Goal: Task Accomplishment & Management: Use online tool/utility

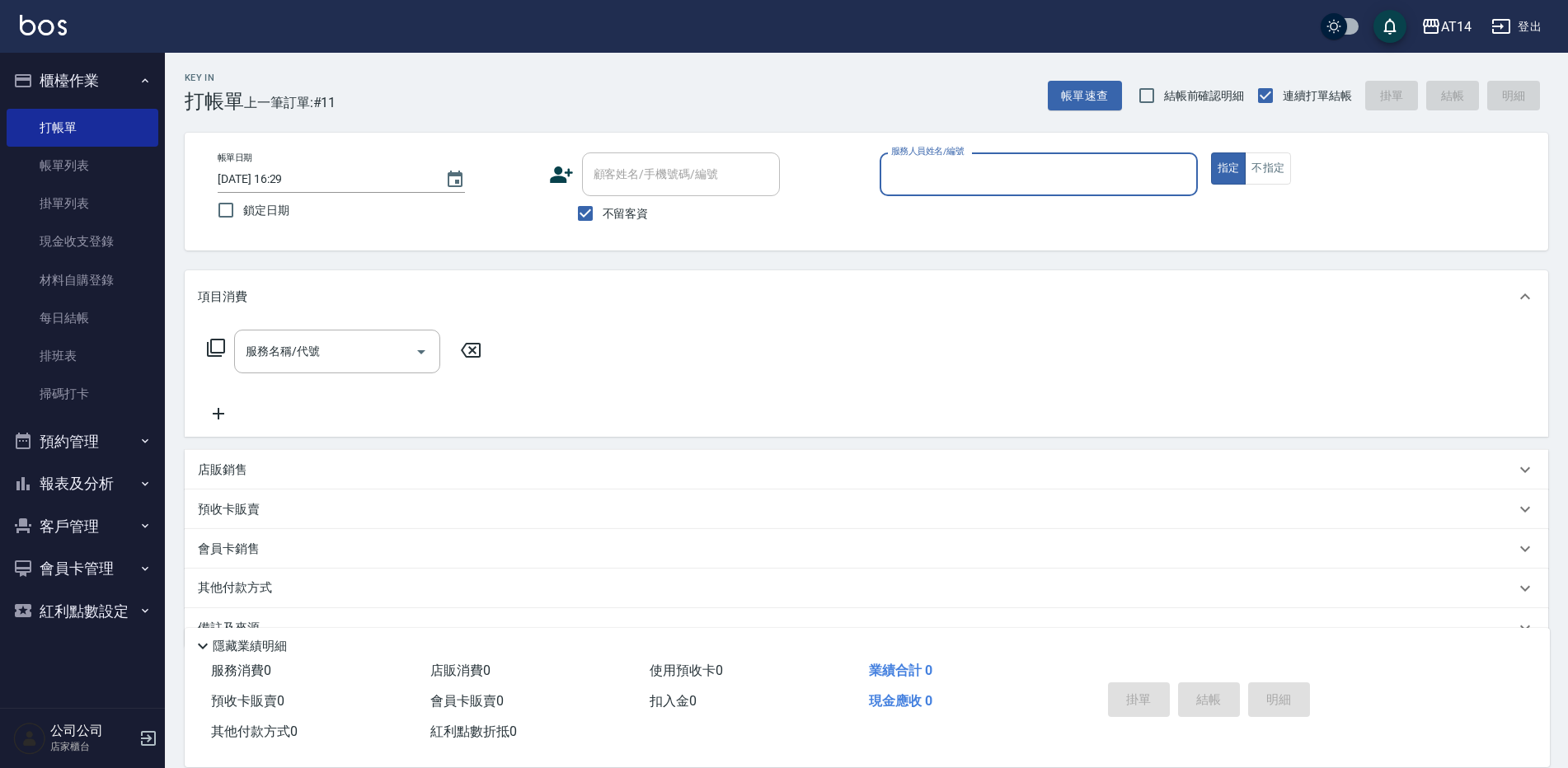
scroll to position [38, 0]
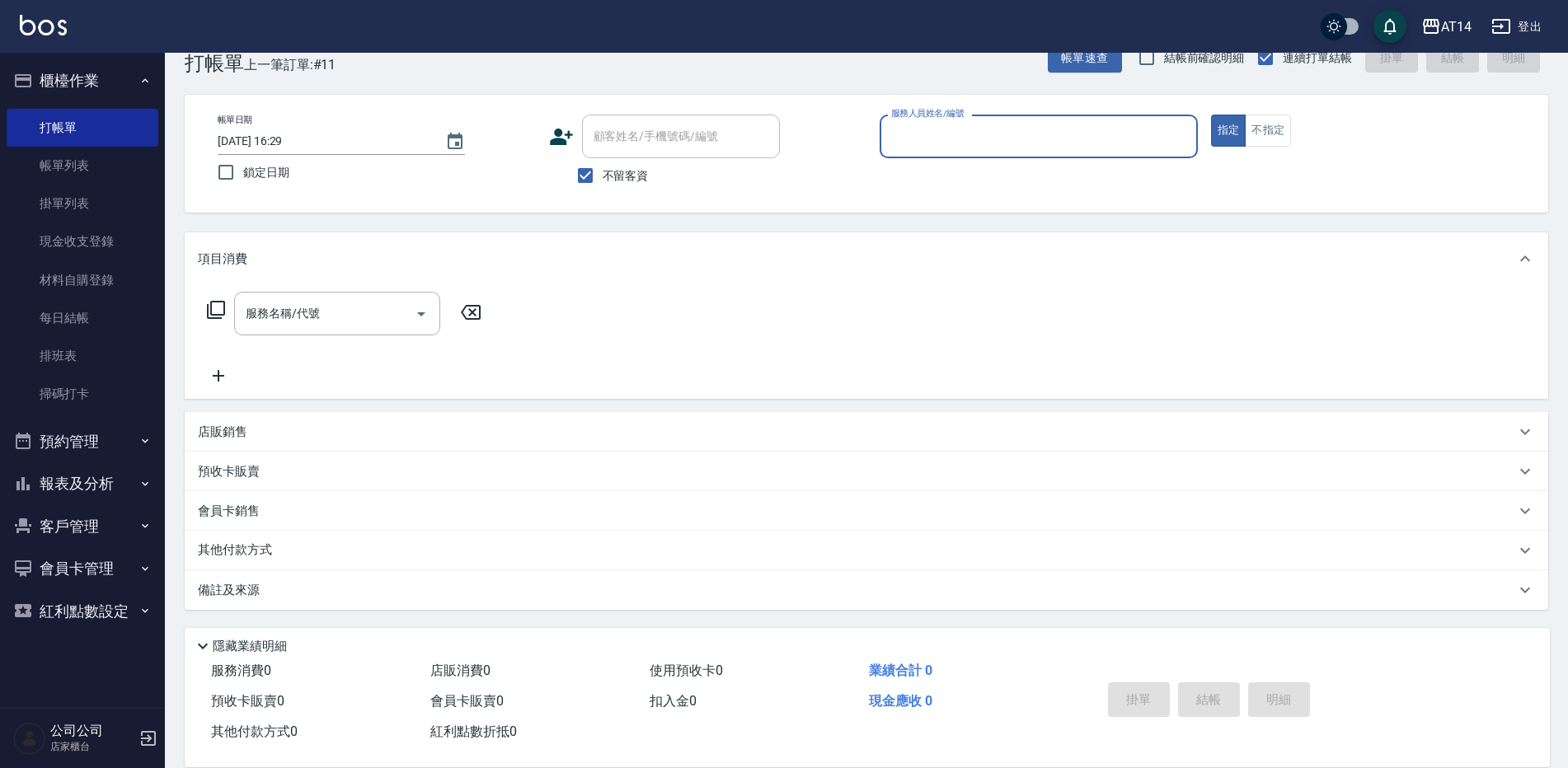
click at [101, 434] on button "預約管理" at bounding box center [83, 442] width 152 height 43
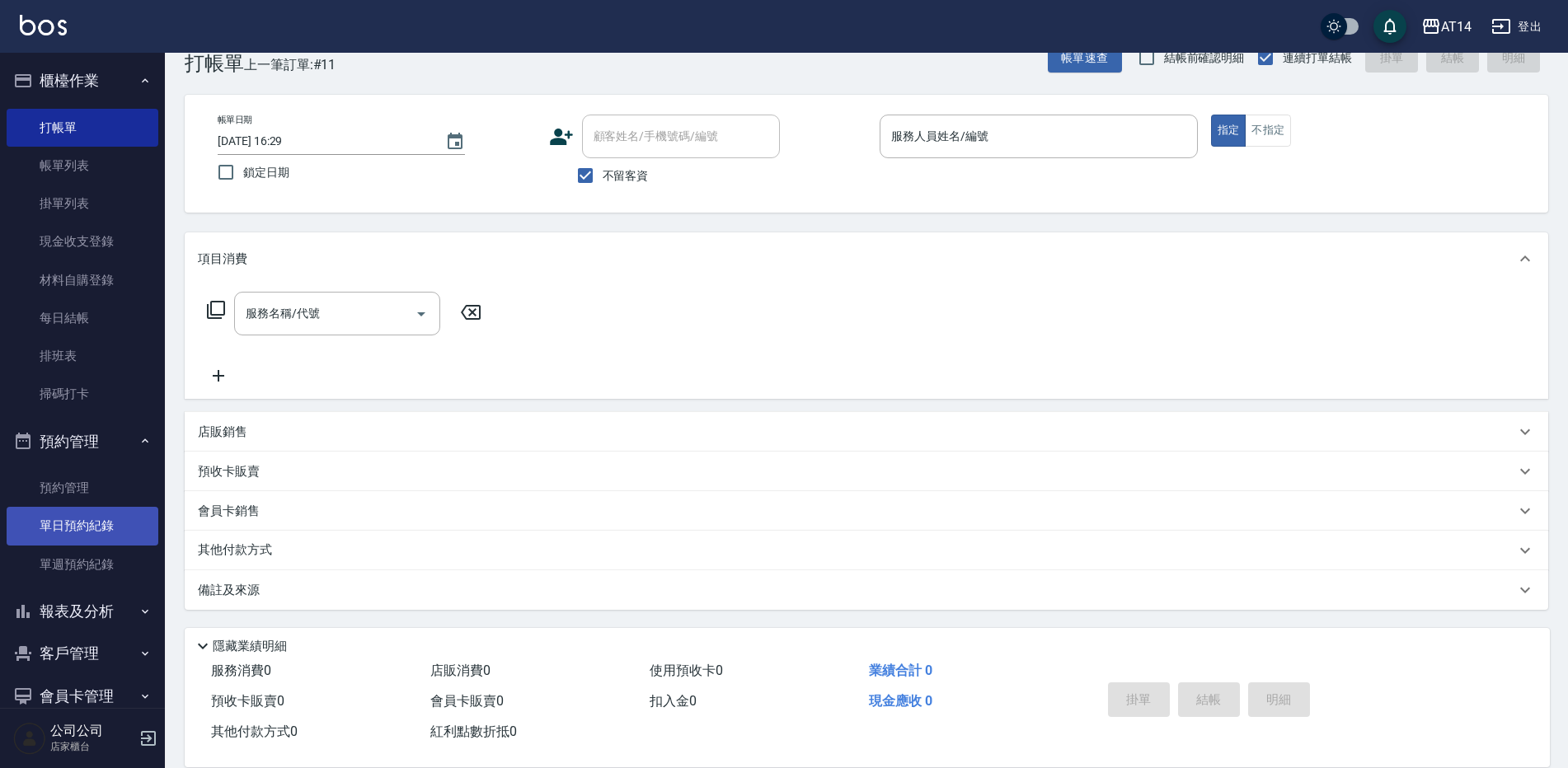
click at [107, 531] on link "單日預約紀錄" at bounding box center [83, 526] width 152 height 38
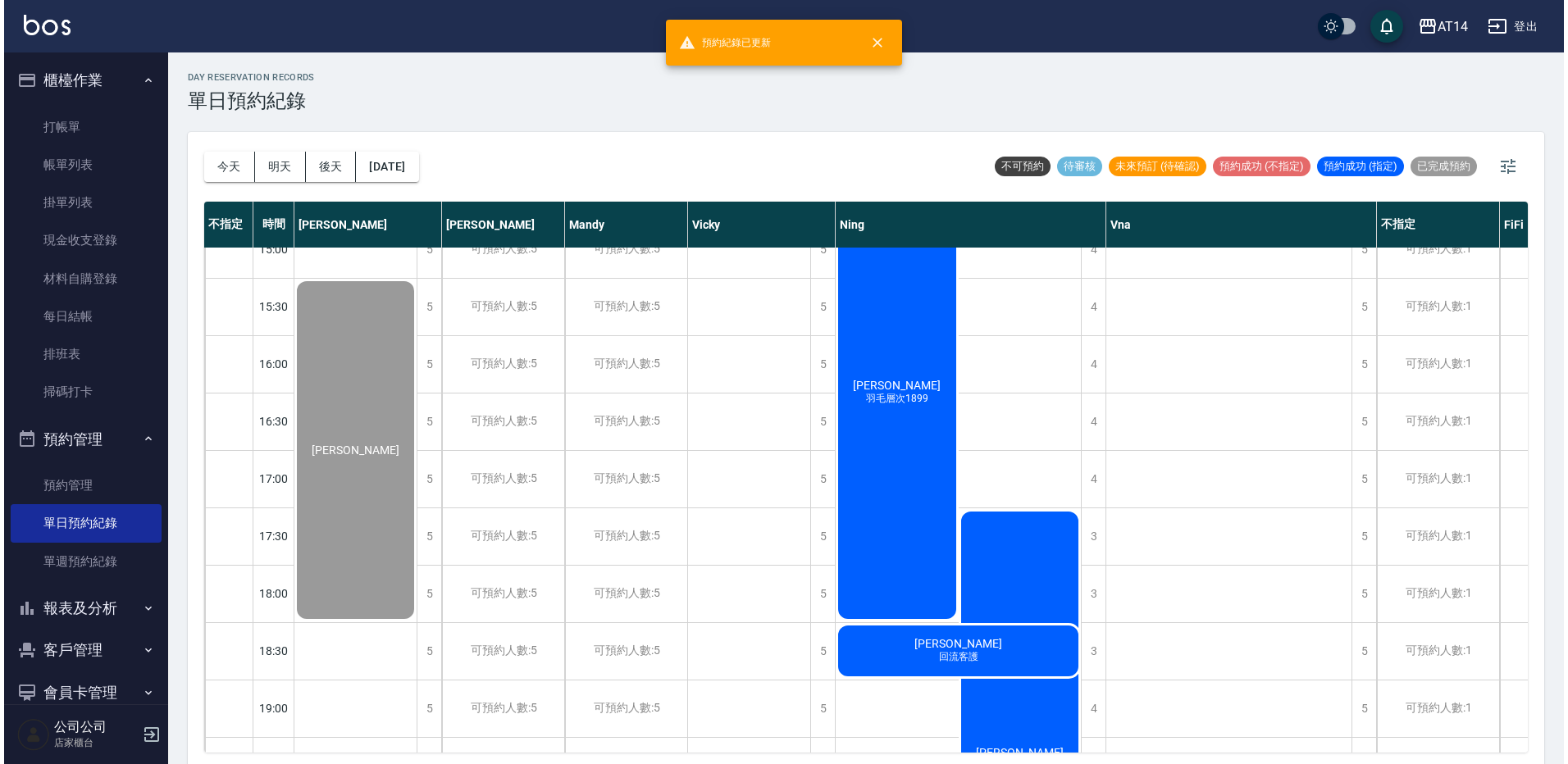
scroll to position [492, 0]
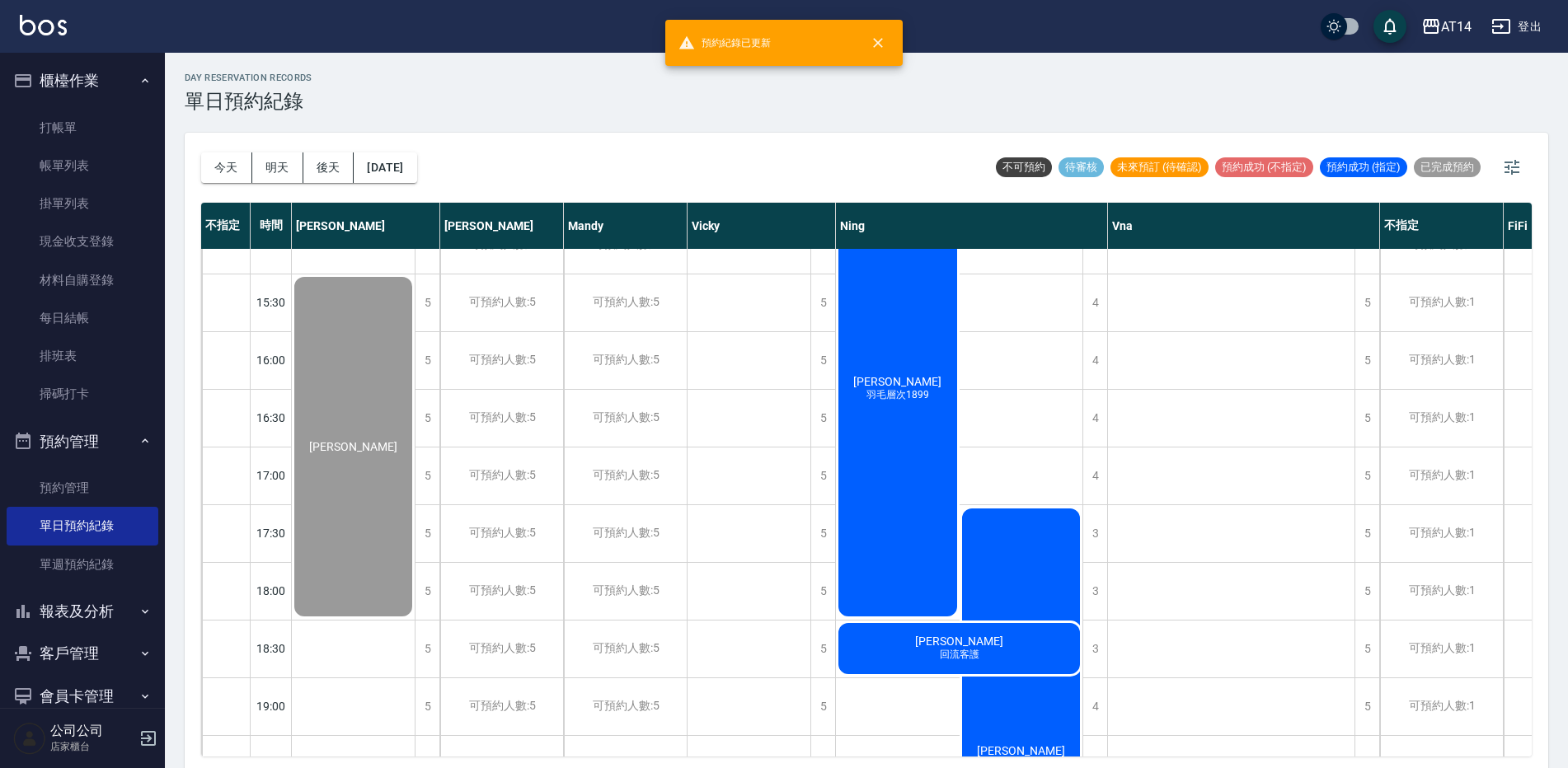
click at [912, 468] on div "梁琇萍 羽毛層次1899" at bounding box center [898, 389] width 124 height 460
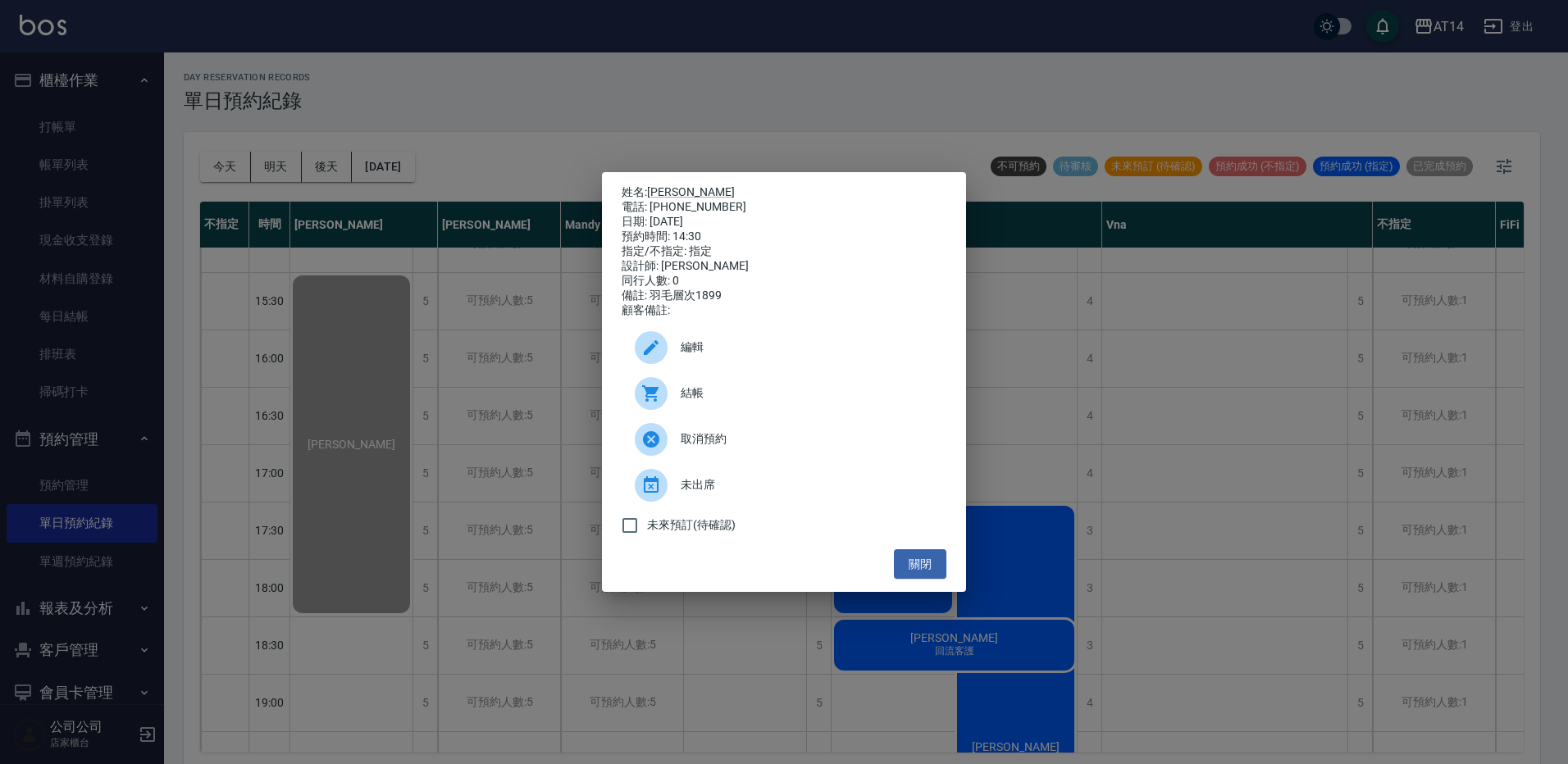
click at [737, 401] on span "結帳" at bounding box center [807, 393] width 252 height 17
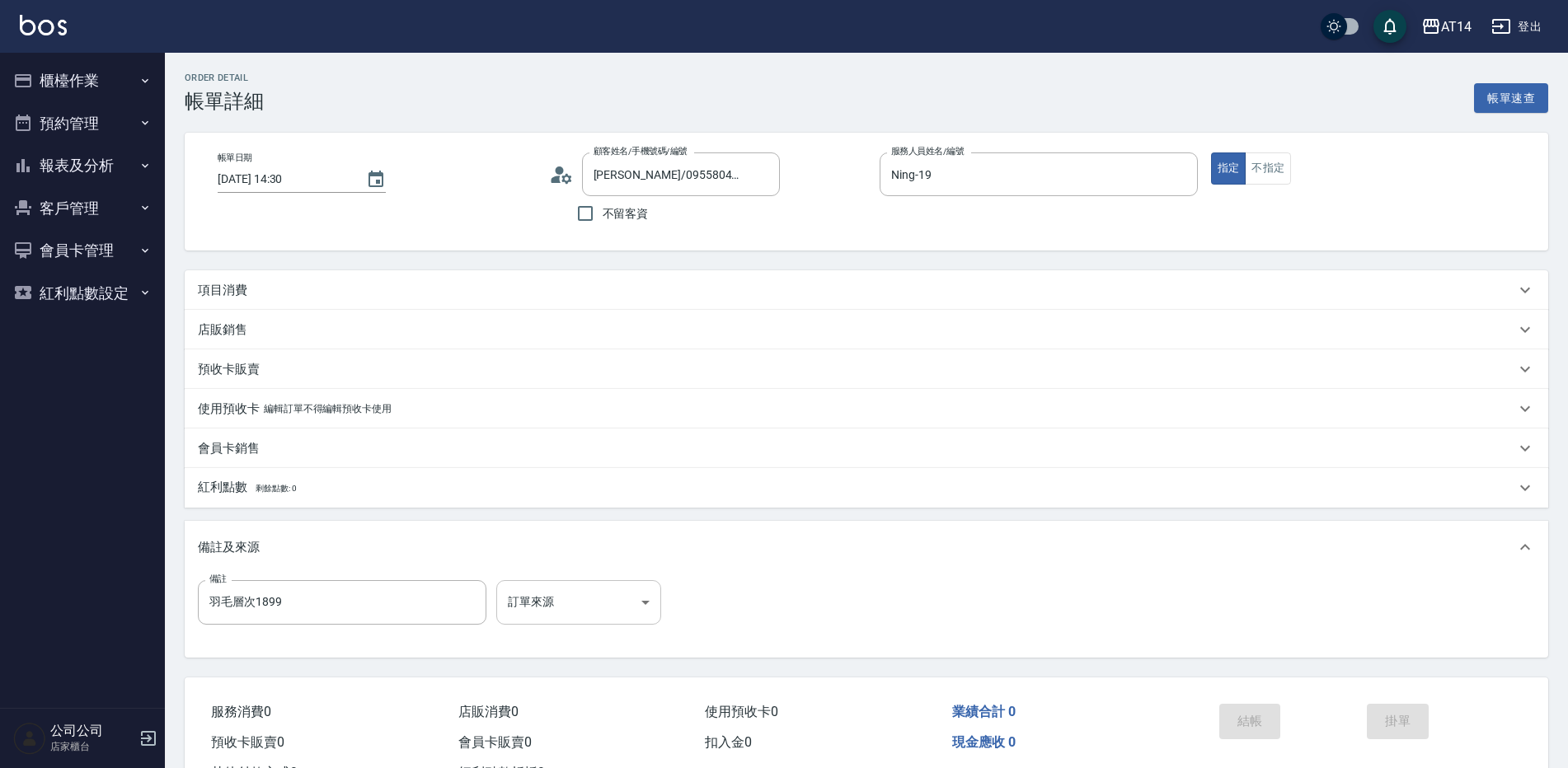
click at [626, 605] on body "AT14 登出 櫃檯作業 打帳單 帳單列表 掛單列表 現金收支登錄 材料自購登錄 每日結帳 排班表 掃碼打卡 預約管理 預約管理 單日預約紀錄 單週預約紀錄 …" at bounding box center [784, 414] width 1568 height 829
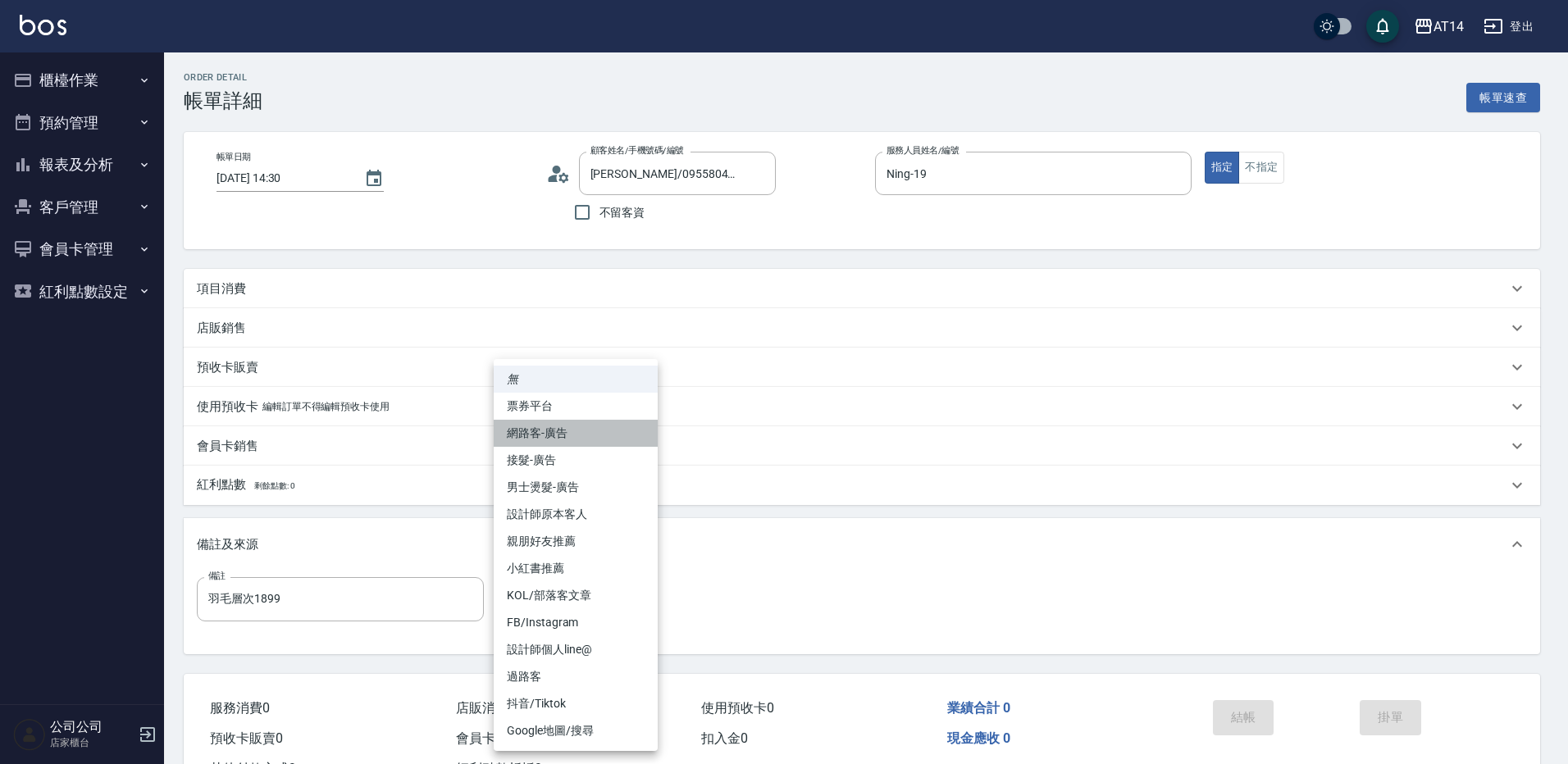
click at [601, 444] on li "網路客-廣告" at bounding box center [575, 433] width 164 height 27
type input "網路客-廣告"
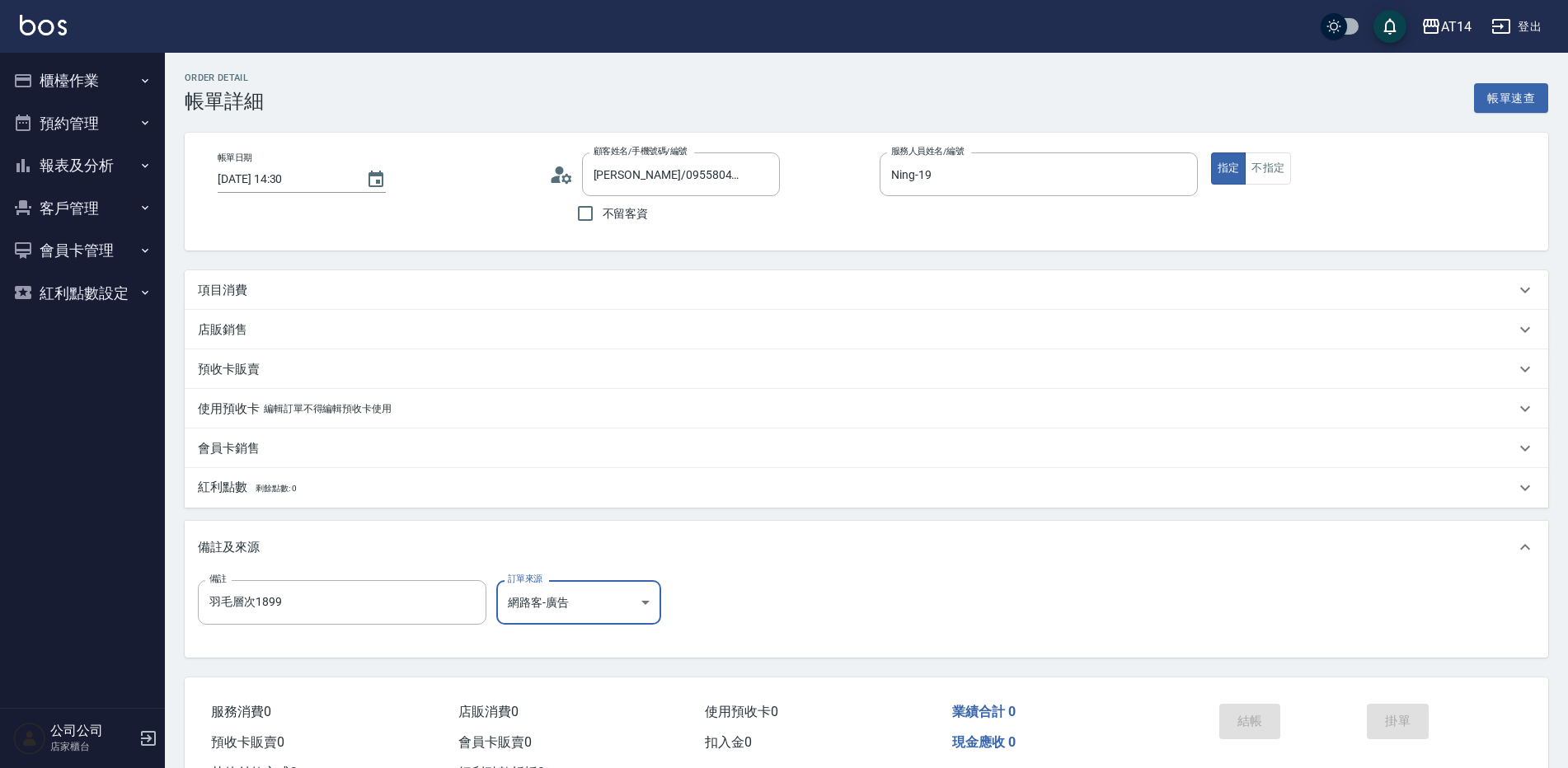
click at [358, 307] on div "項目消費" at bounding box center [866, 290] width 1363 height 39
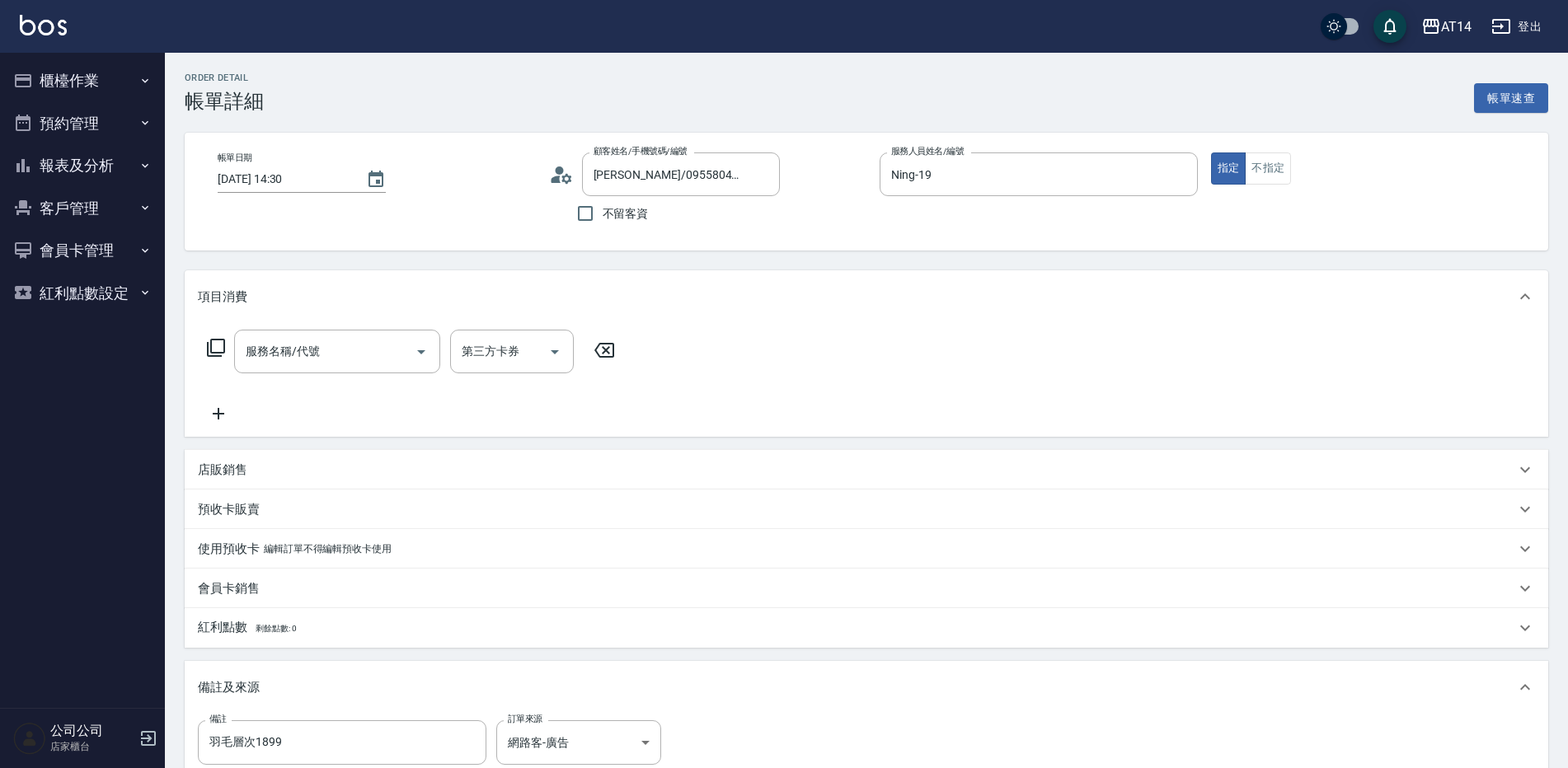
click at [347, 384] on div "服務名稱/代號 服務名稱/代號 第三方卡券 第三方卡券" at bounding box center [412, 377] width 427 height 94
click at [342, 357] on input "服務名稱/代號" at bounding box center [325, 352] width 167 height 29
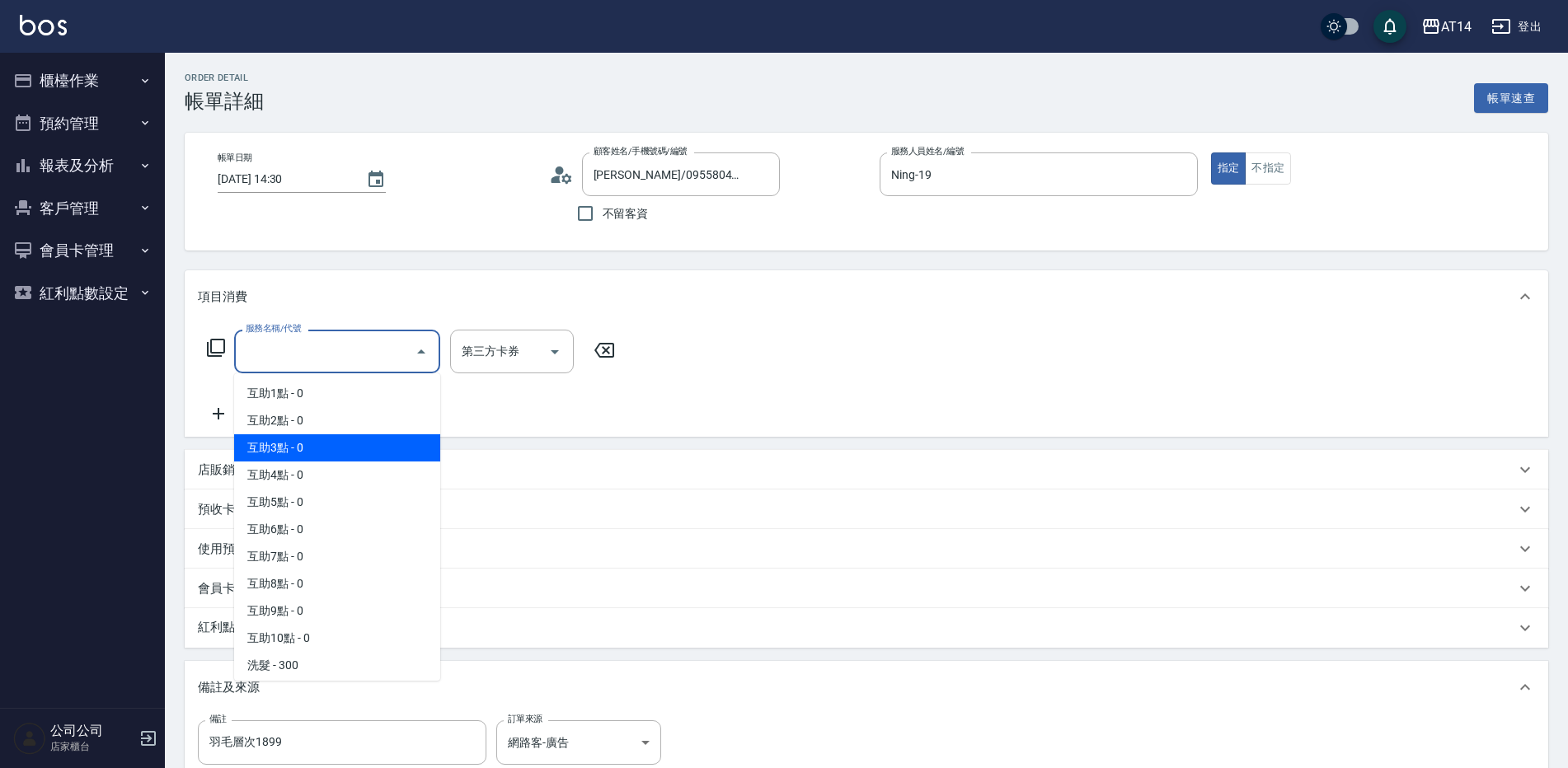
click at [333, 456] on span "互助3點 - 0" at bounding box center [336, 448] width 206 height 27
type input "互助3點(003)"
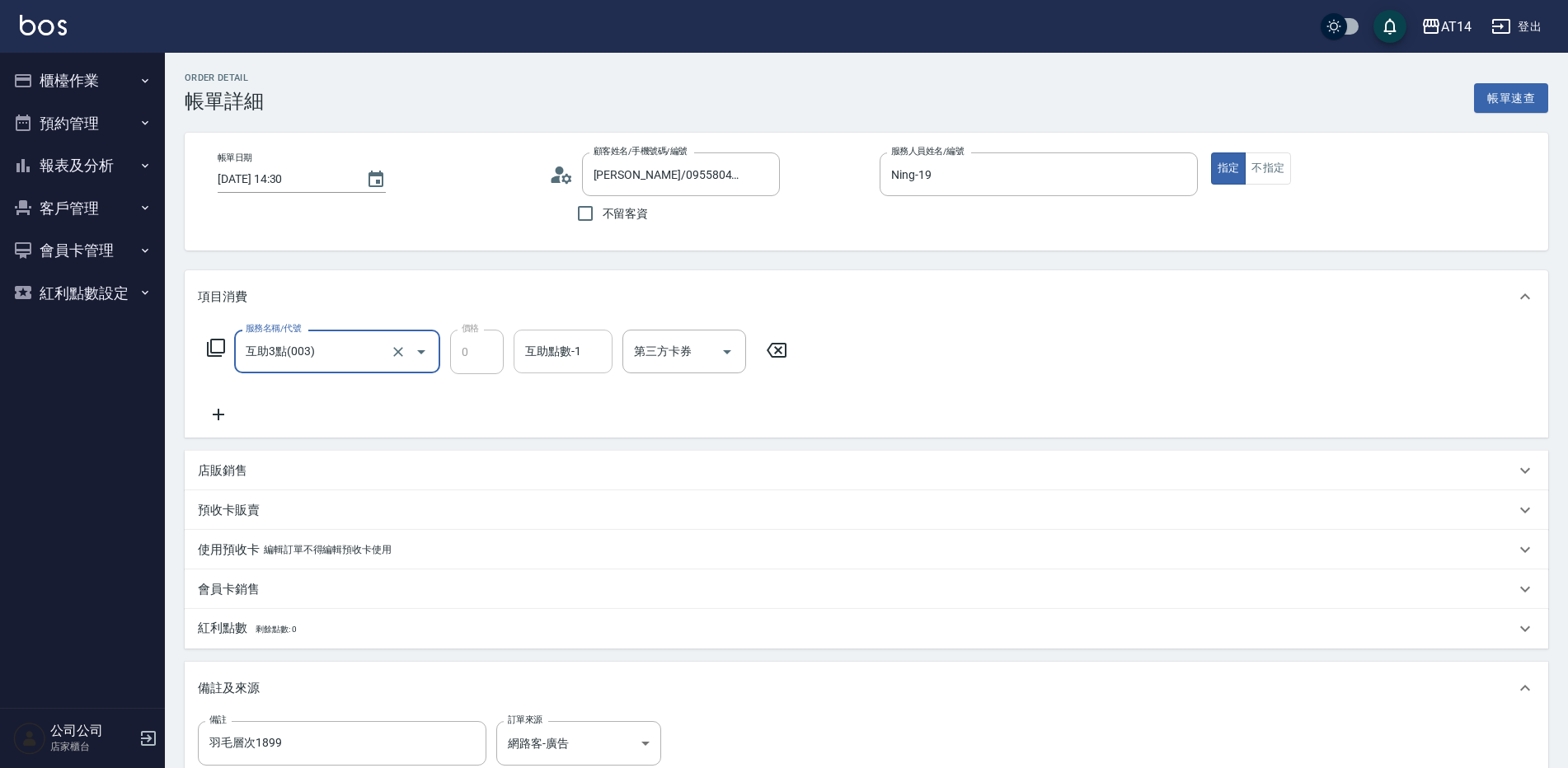
click at [550, 357] on div "互助點數-1 互助點數-1" at bounding box center [563, 351] width 99 height 44
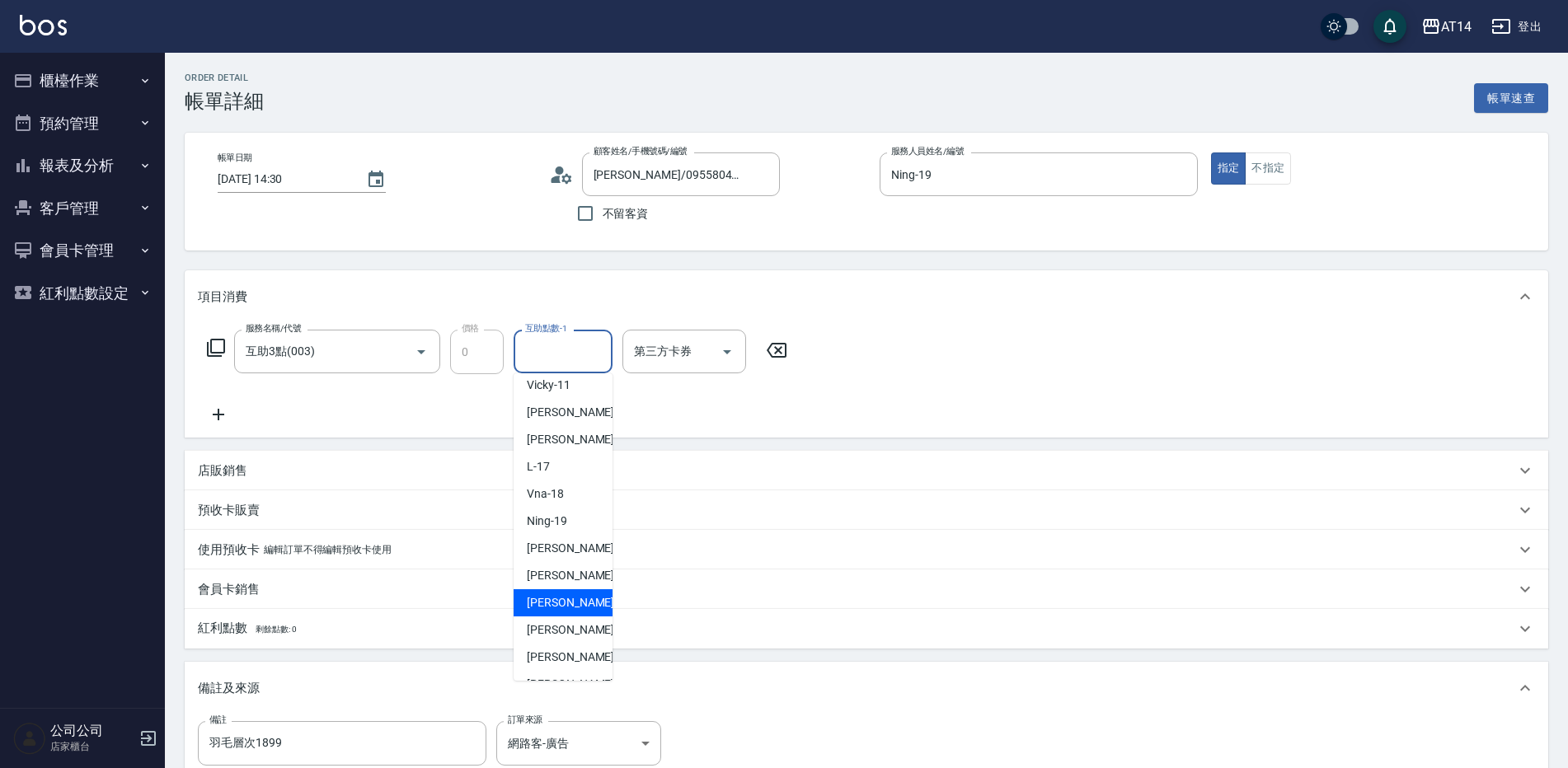
scroll to position [248, 0]
click at [576, 578] on span "[PERSON_NAME] -63" at bounding box center [579, 582] width 104 height 17
type input "[PERSON_NAME]-63"
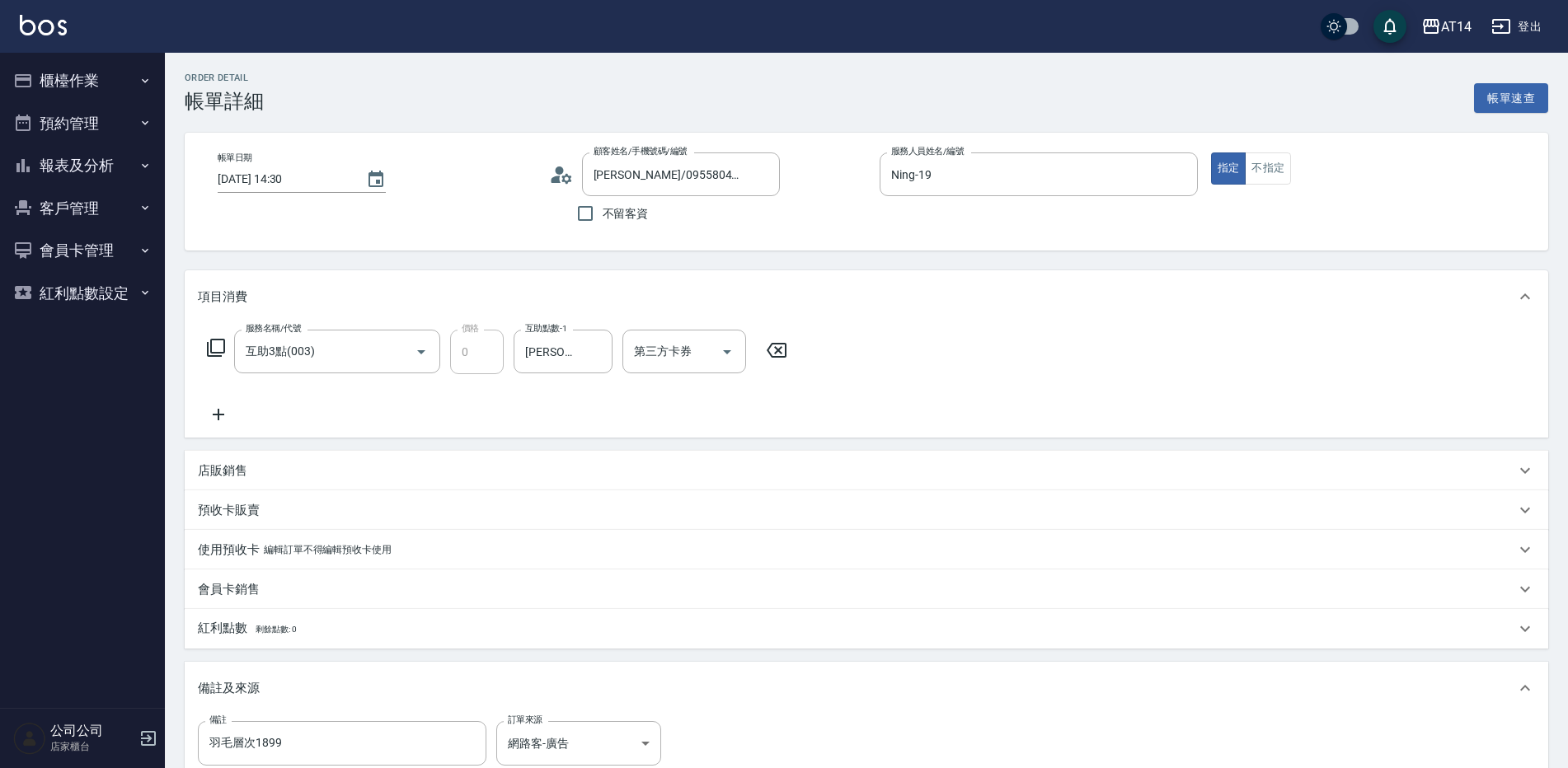
click at [215, 414] on icon at bounding box center [219, 415] width 12 height 12
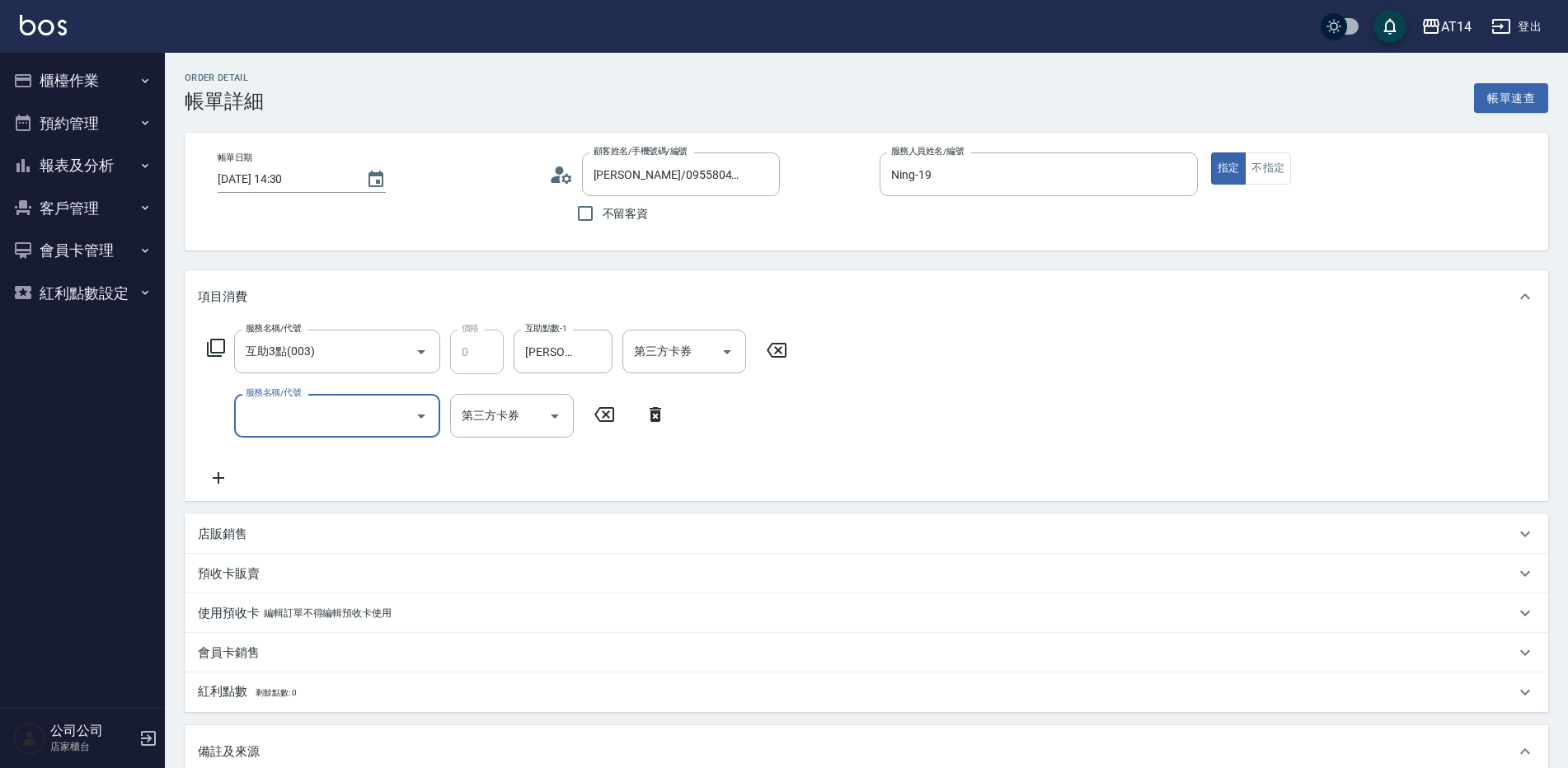
click at [264, 415] on input "服務名稱/代號" at bounding box center [325, 416] width 167 height 29
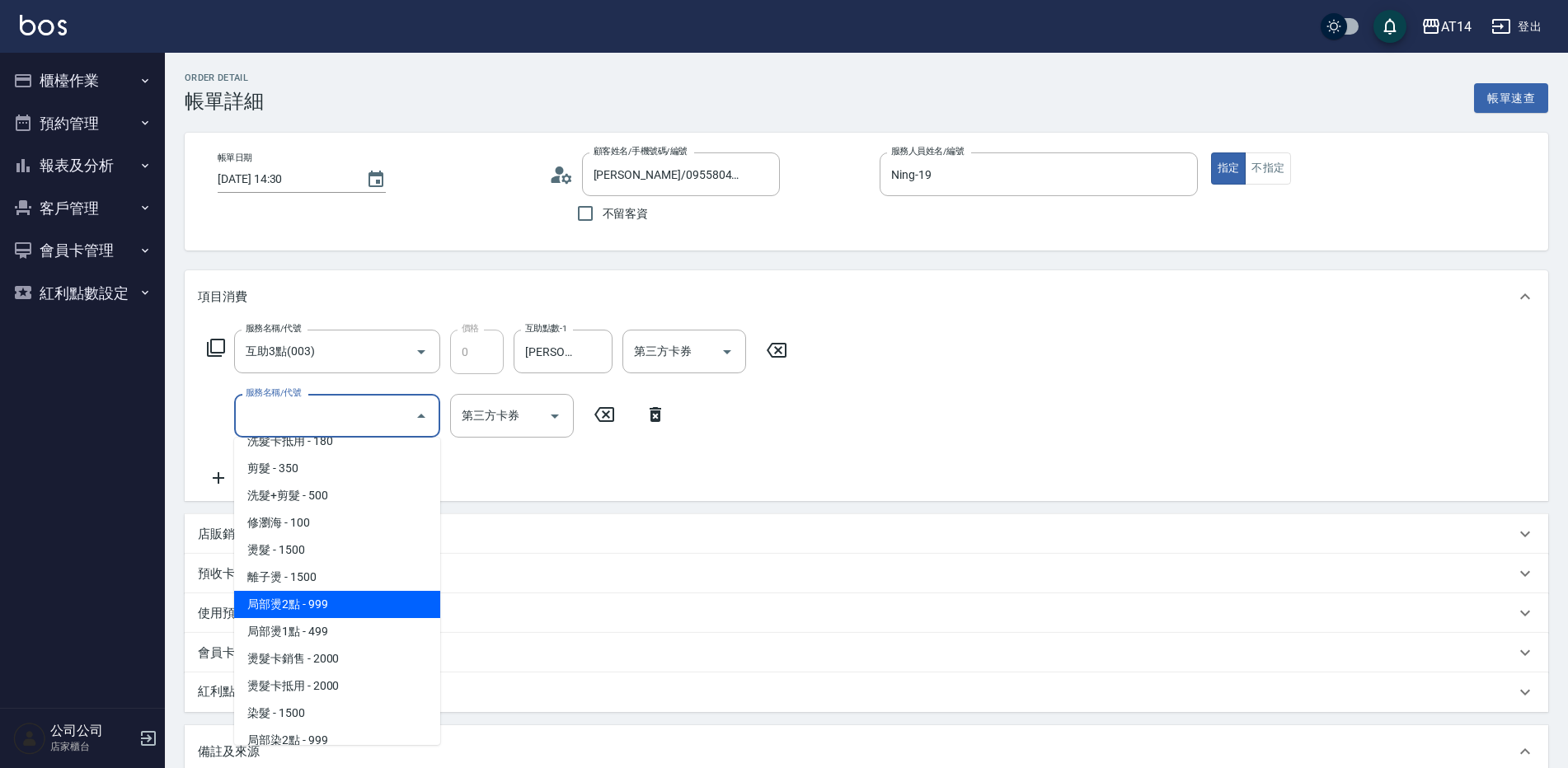
scroll to position [330, 0]
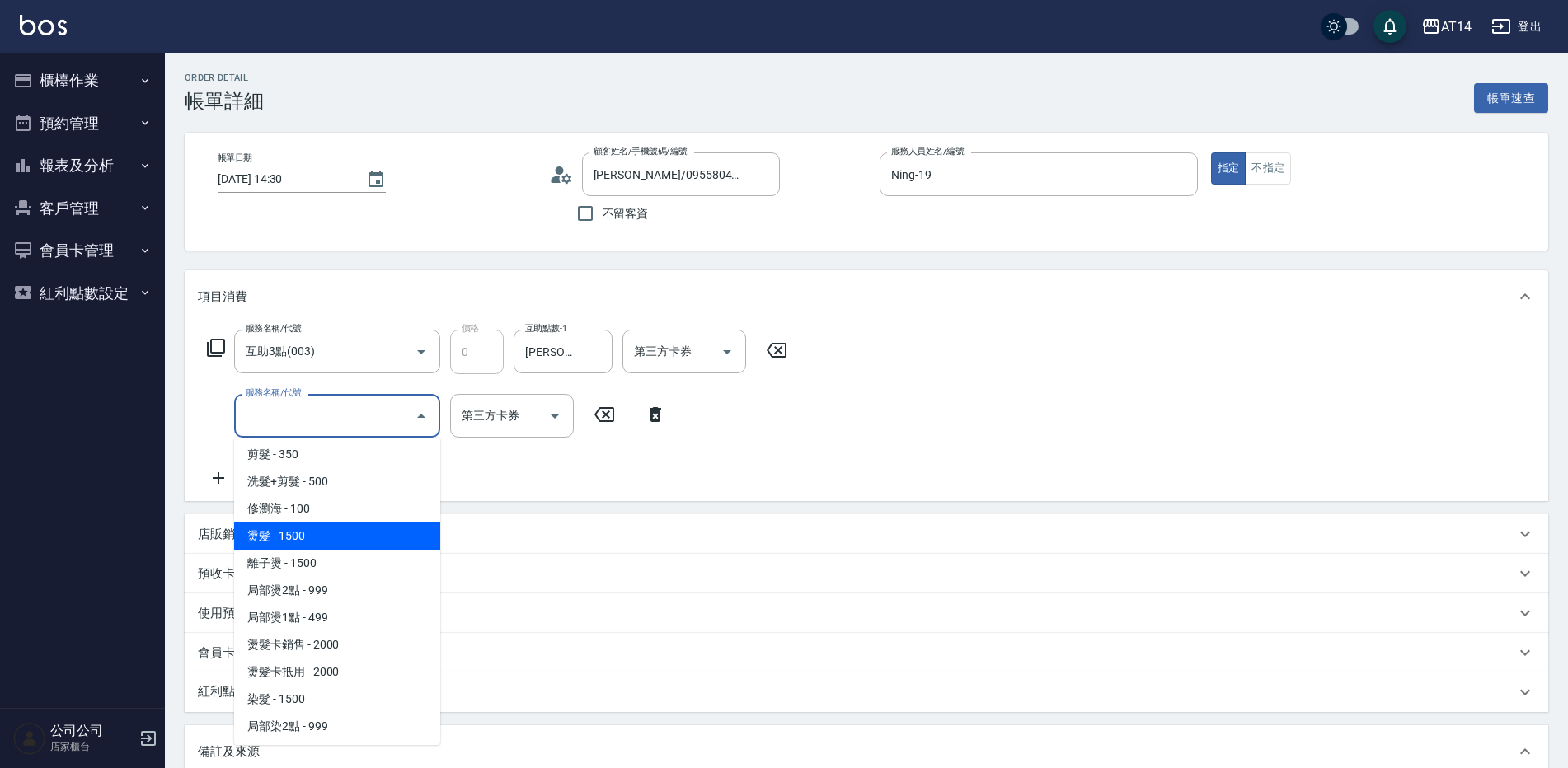
click at [366, 531] on span "燙髮 - 1500" at bounding box center [336, 536] width 206 height 27
type input "3"
type input "燙髮(031)"
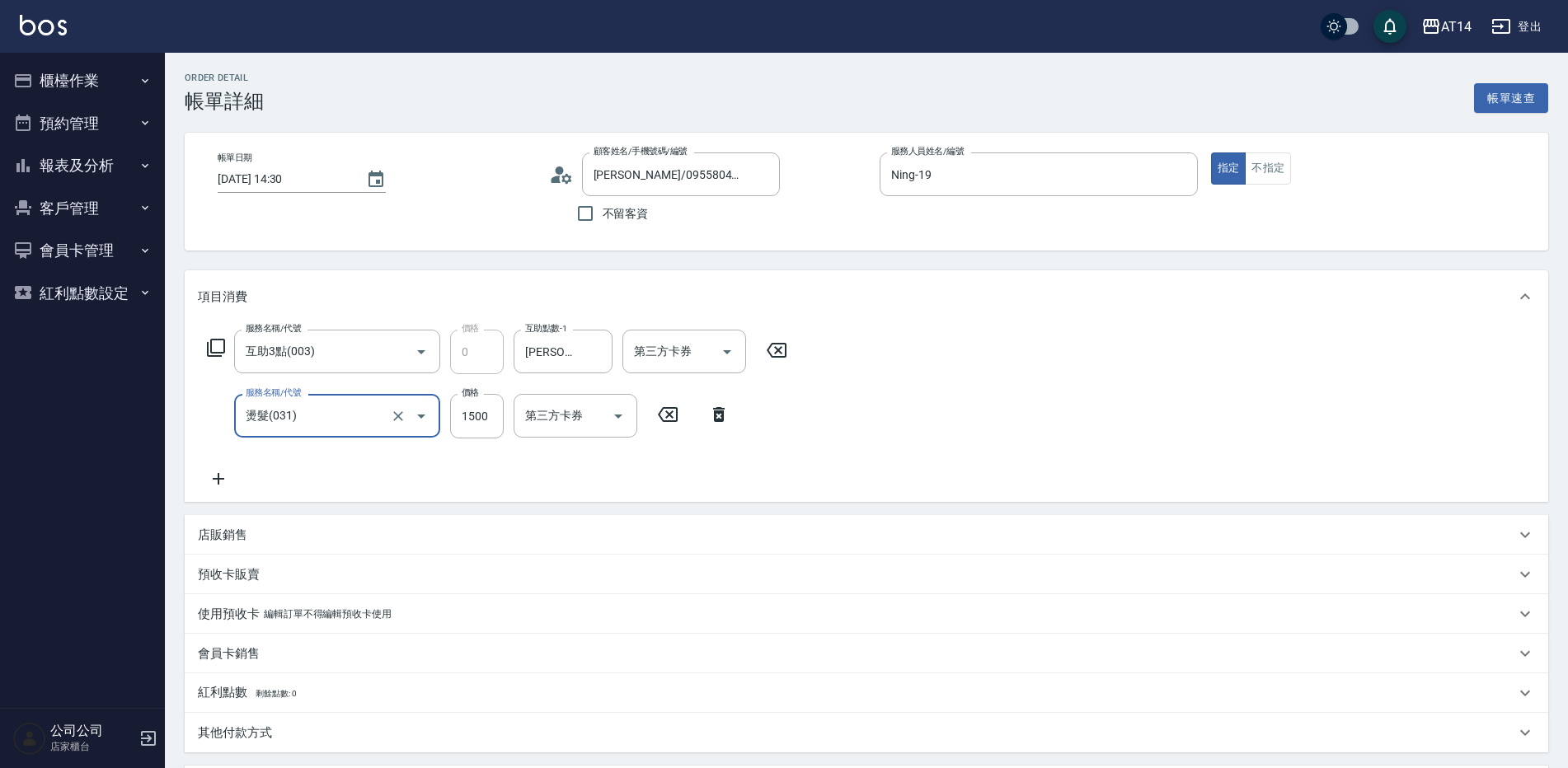
click at [216, 470] on icon at bounding box center [219, 478] width 41 height 20
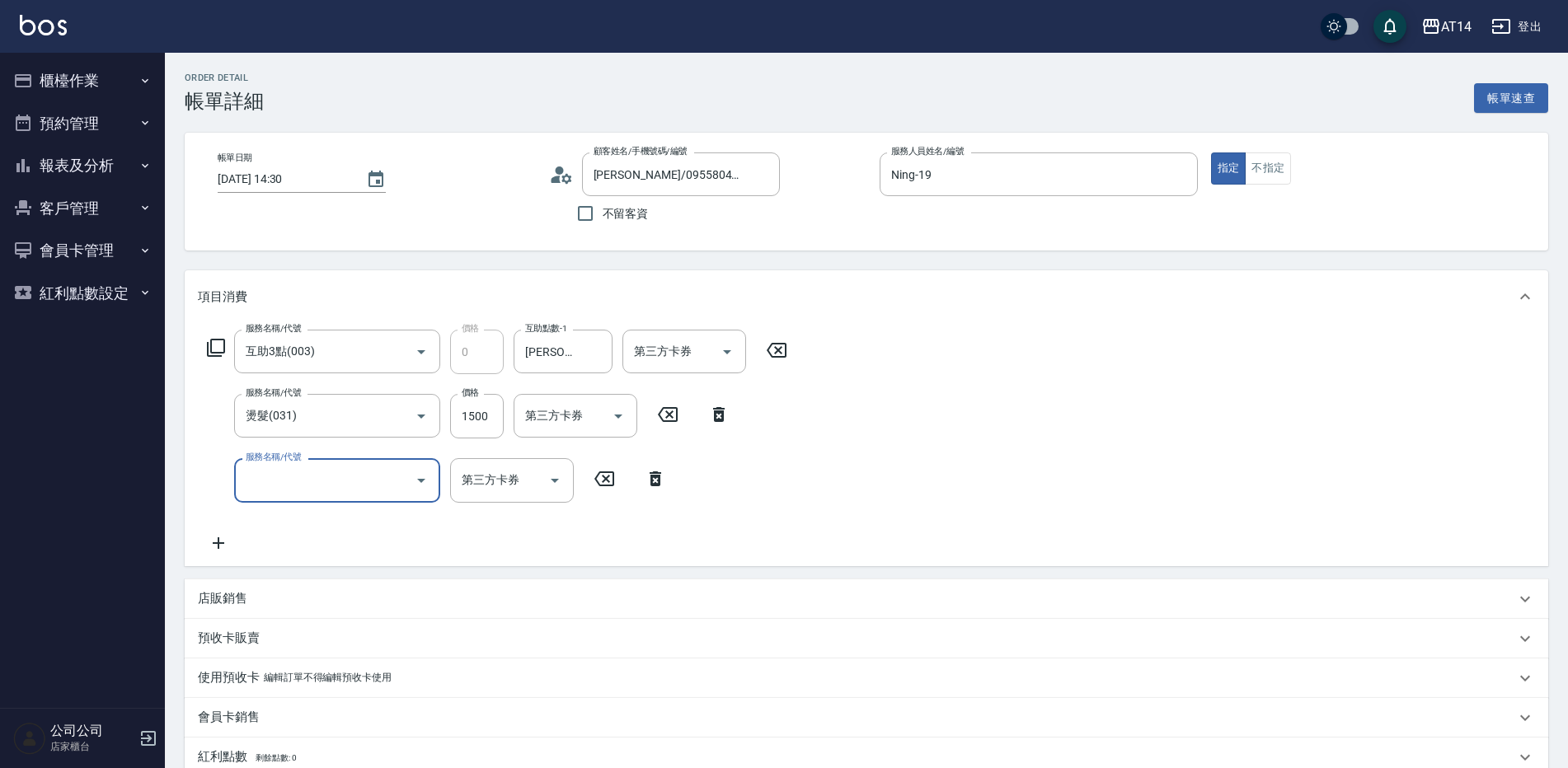
click at [256, 479] on input "服務名稱/代號" at bounding box center [325, 480] width 167 height 29
type input "051"
type input "5"
click at [477, 484] on input "1000" at bounding box center [477, 481] width 54 height 44
type input "護髮(051)"
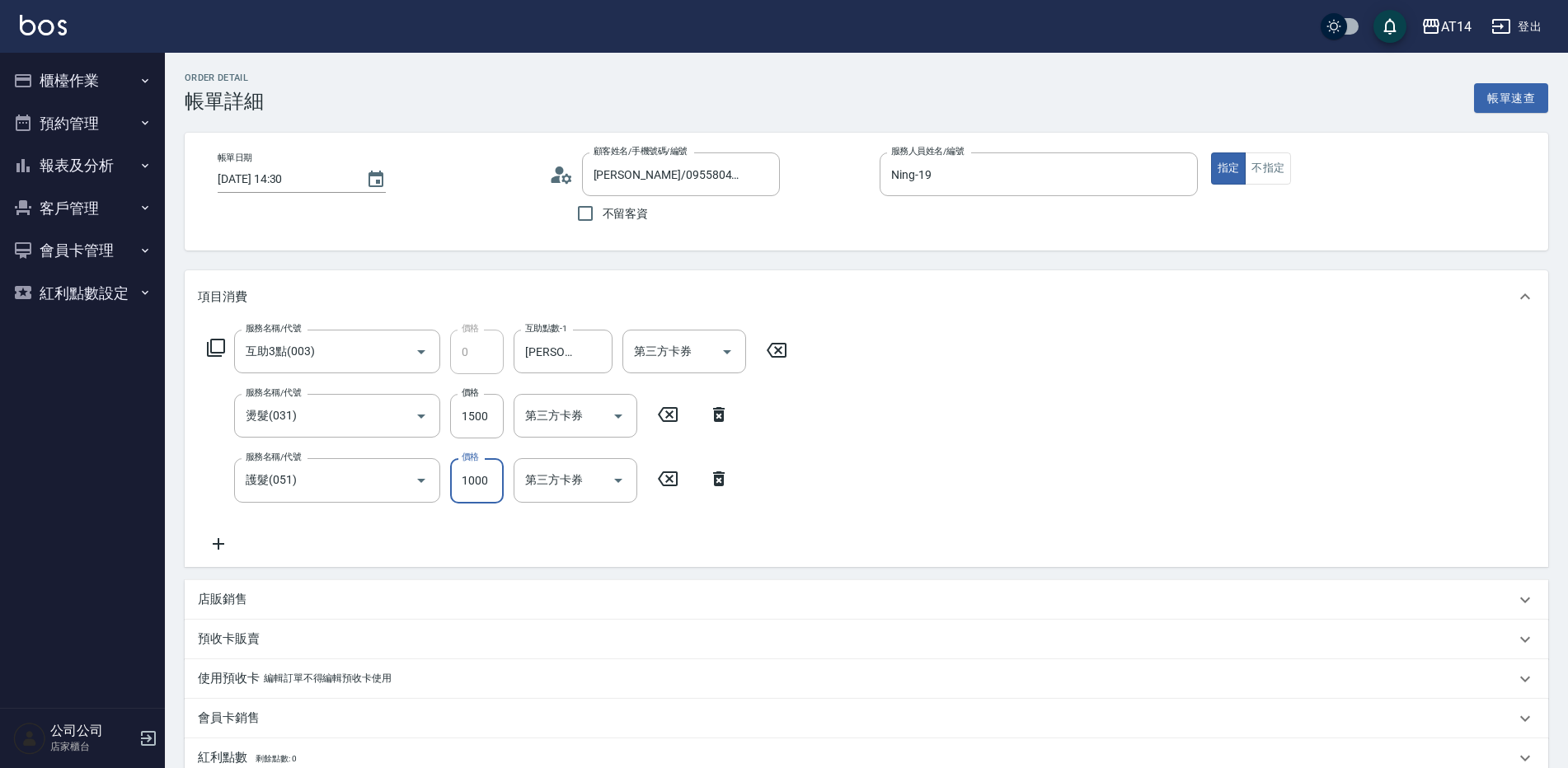
type input "2"
type input "3"
type input "2300"
type input "8"
type input "2300"
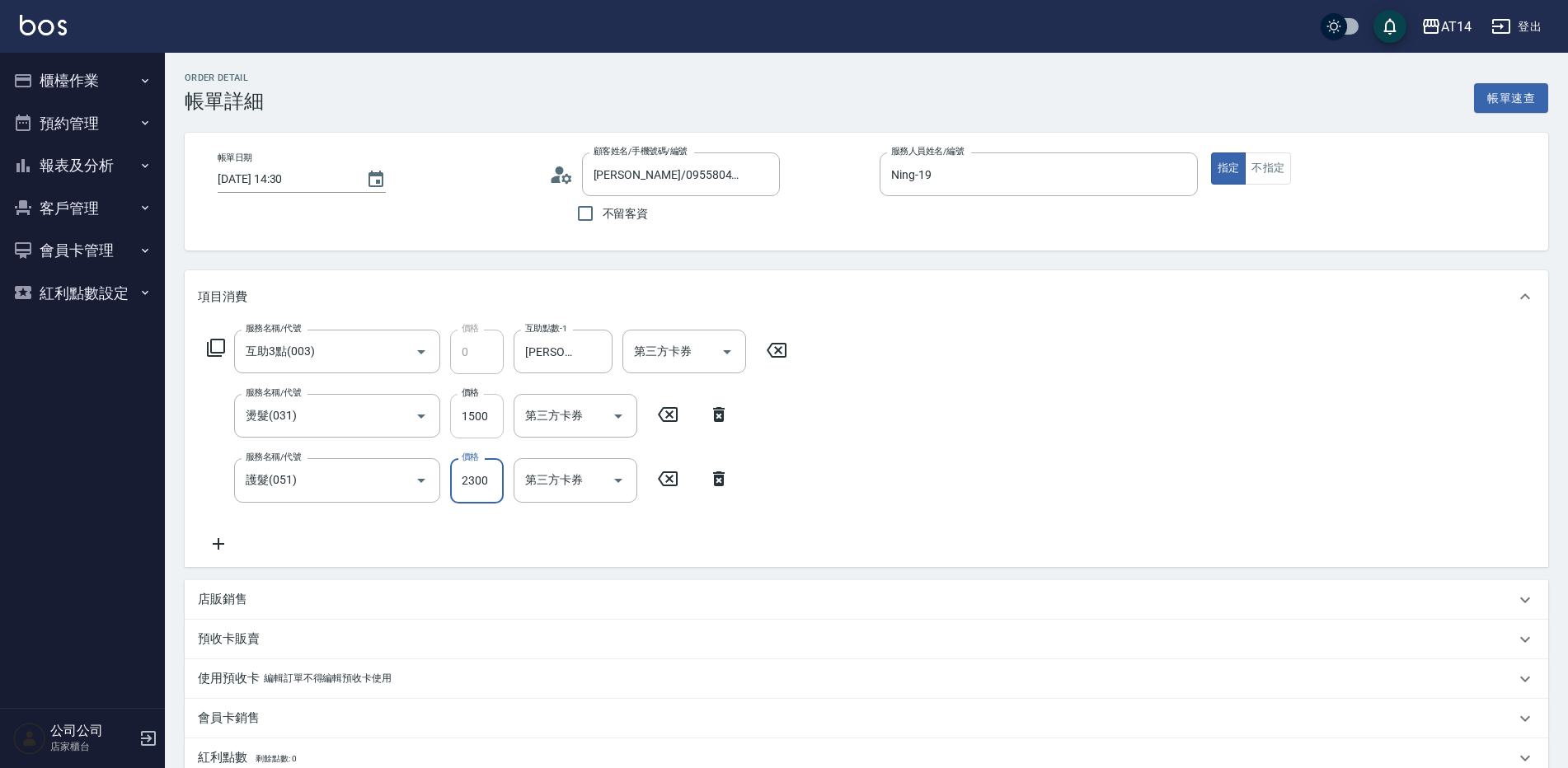
click at [484, 413] on input "1500" at bounding box center [477, 416] width 54 height 44
type input "1"
type input "5"
type input "1299"
type input "7"
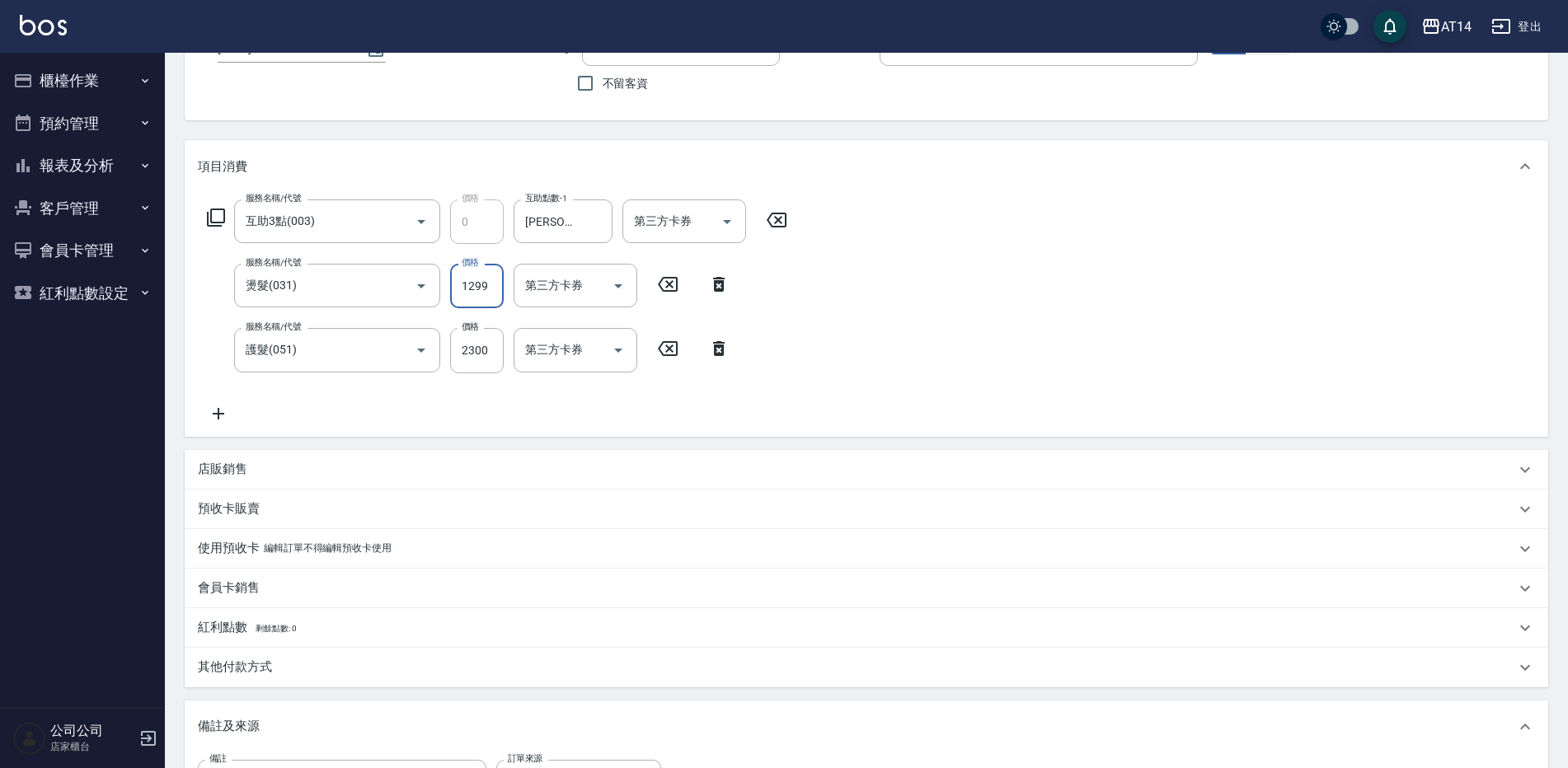
scroll to position [48, 0]
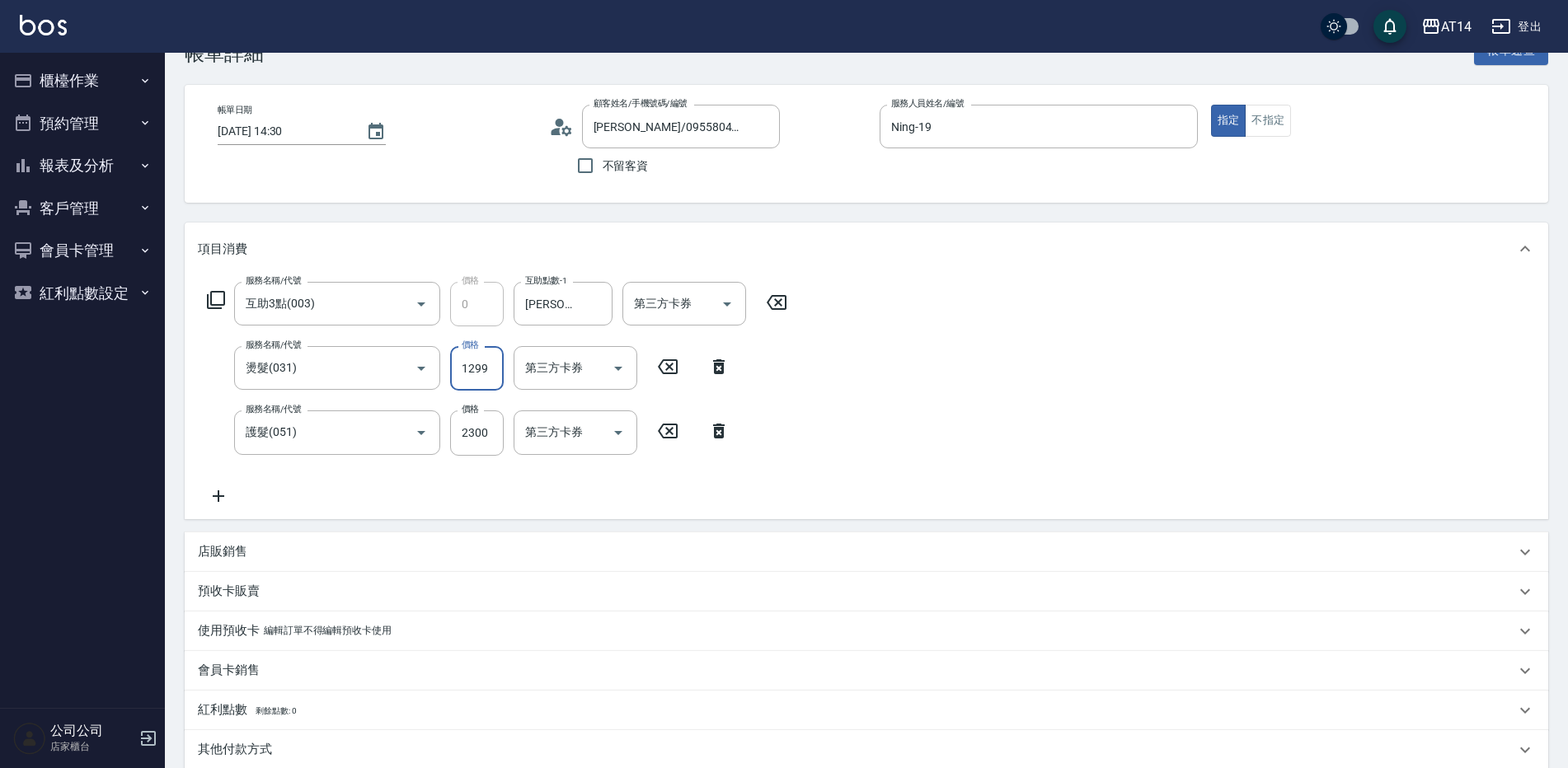
type input "1299"
